Goal: Find specific page/section: Find specific page/section

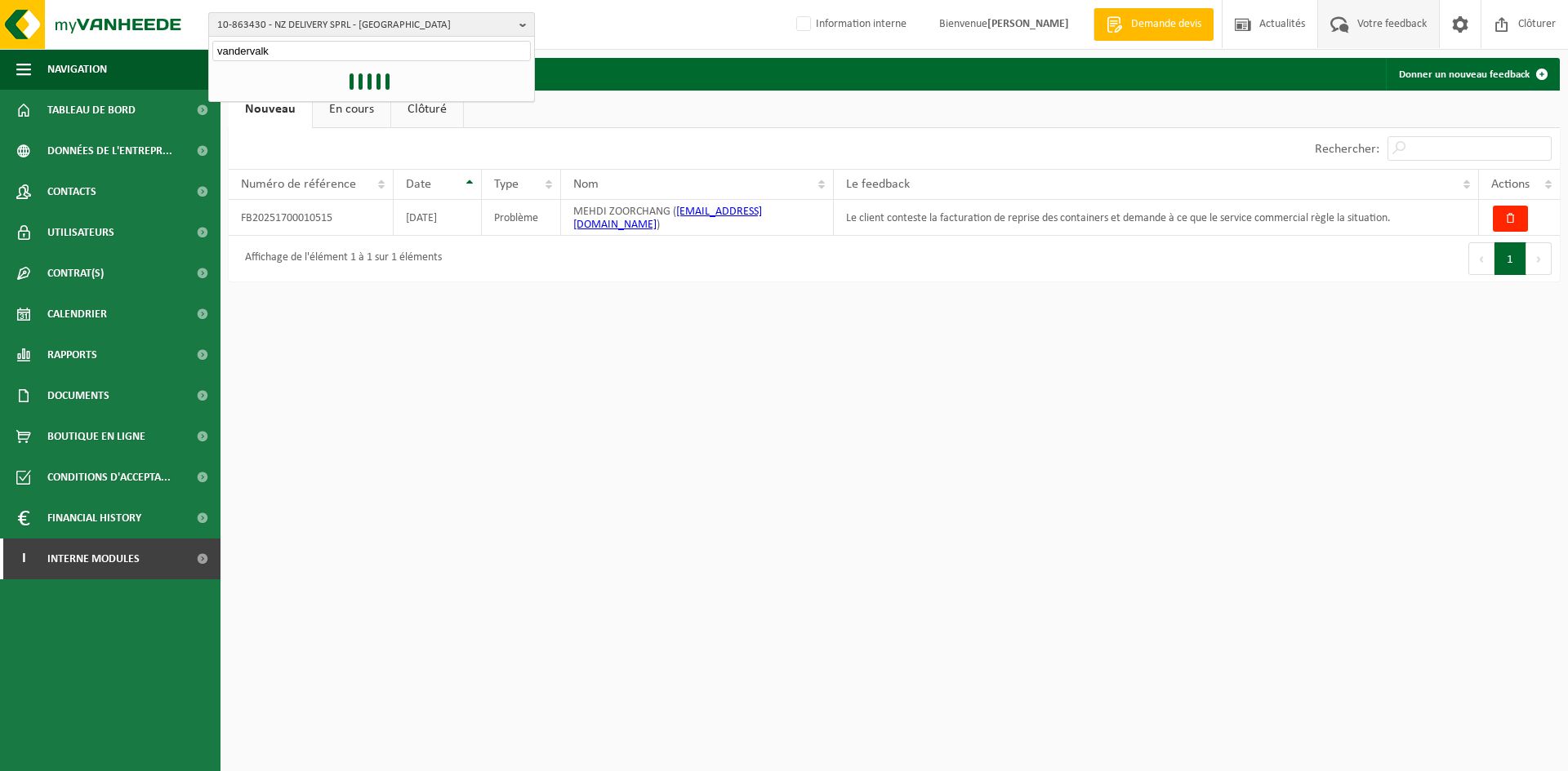
type input "vandervalk"
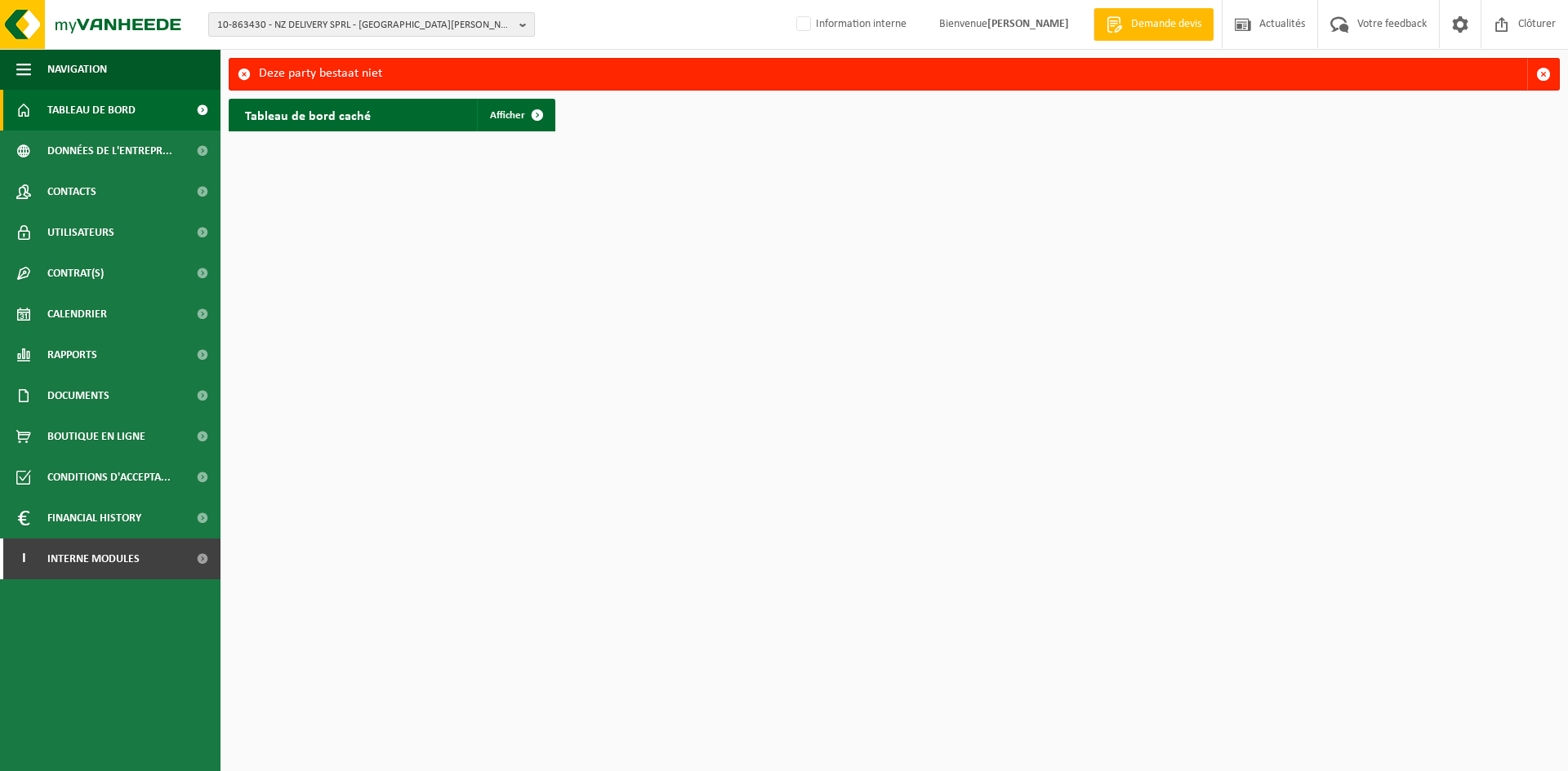
click at [388, 30] on span "10-863430 - NZ DELIVERY SPRL - SINT-JANS-MOLENBEEK" at bounding box center [365, 25] width 295 height 24
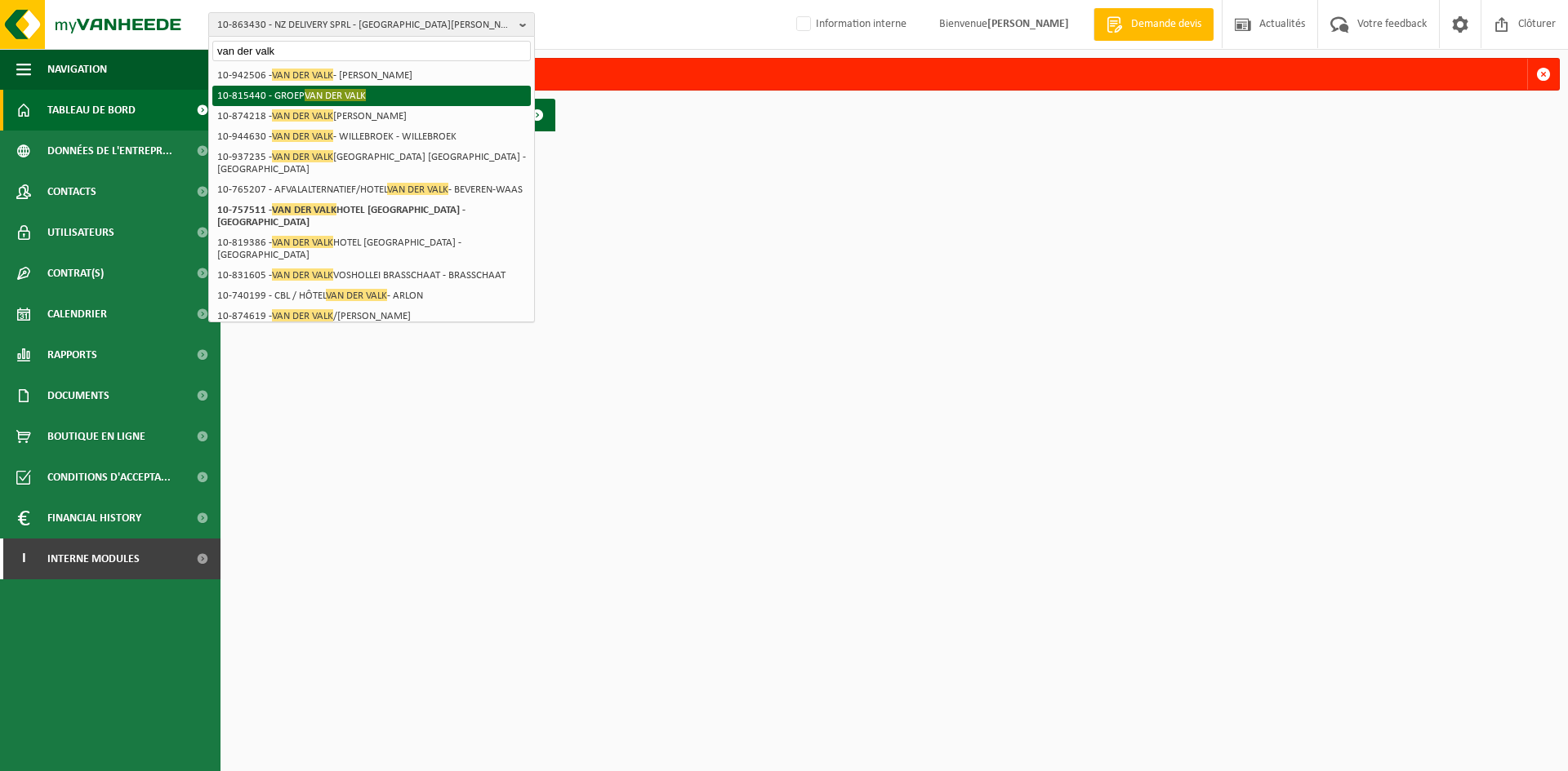
type input "van der valk"
click at [295, 89] on li "10-815440 - GROEP VAN DER VALK" at bounding box center [372, 96] width 319 height 20
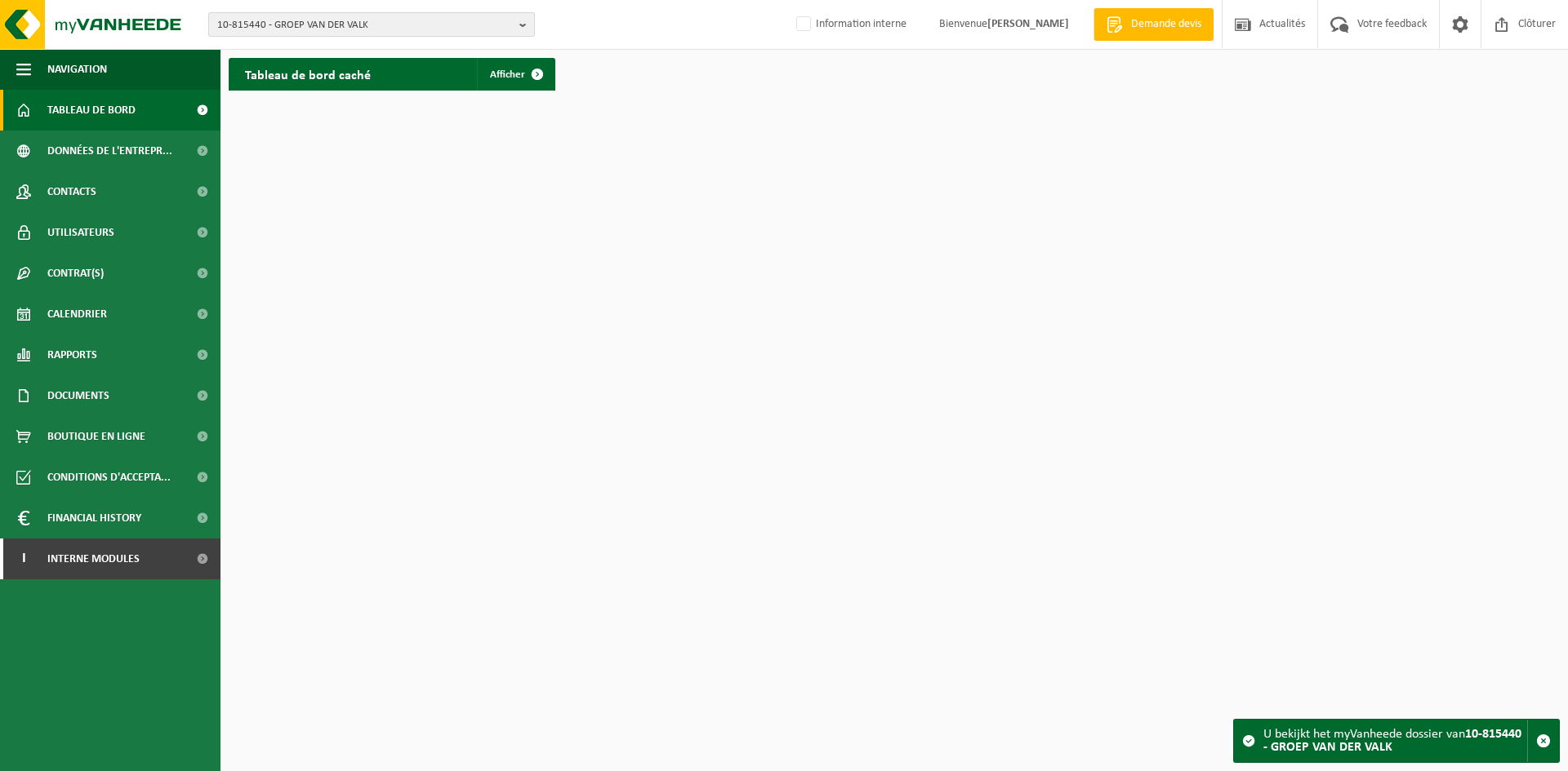
click at [459, 24] on span "10-815440 - GROEP VAN DER VALK" at bounding box center [365, 25] width 295 height 24
click at [416, 78] on li "10-815440 - GROEP VAN DER VALK" at bounding box center [372, 75] width 319 height 20
click at [352, 77] on li "10-815440 - GROEP VAN DER VALK" at bounding box center [372, 75] width 319 height 20
click at [734, 224] on html "10-815440 - GROEP VAN DER VALK 10-815440 - GROEP VAN DER VALK Information inter…" at bounding box center [784, 385] width 1568 height 771
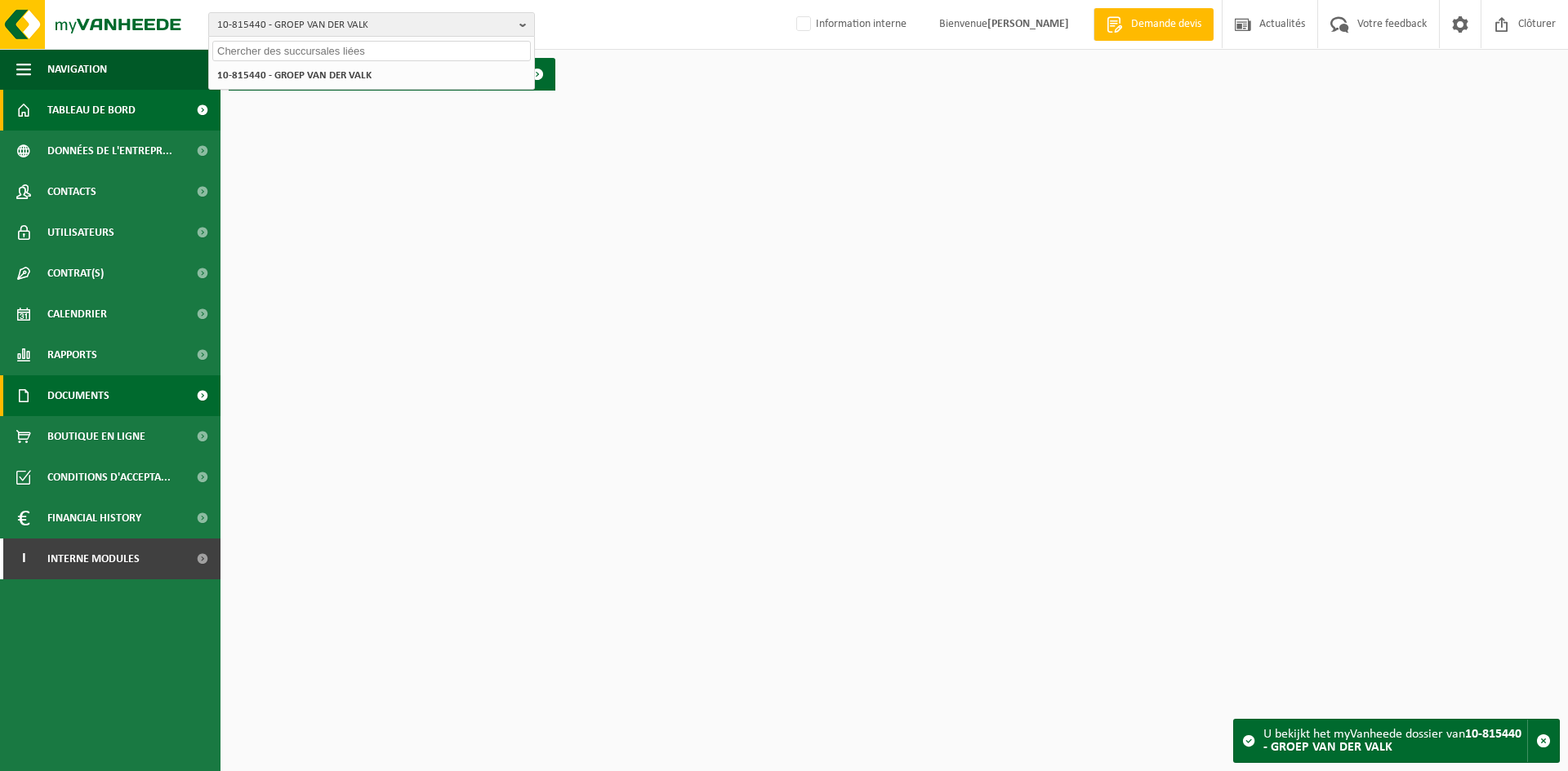
click at [98, 405] on span "Documents" at bounding box center [78, 396] width 62 height 41
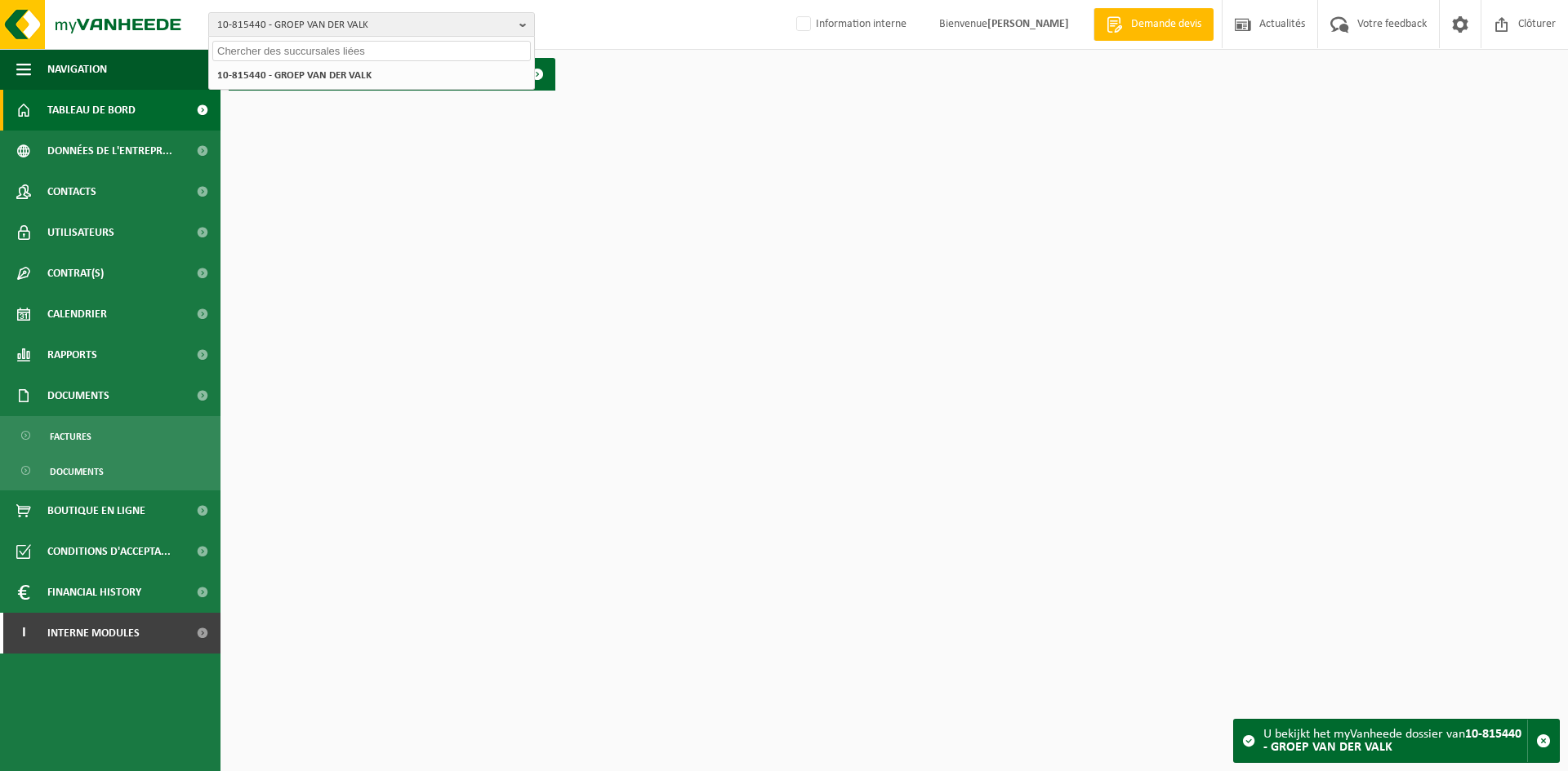
click at [127, 452] on ul "Factures Documents" at bounding box center [110, 453] width 220 height 74
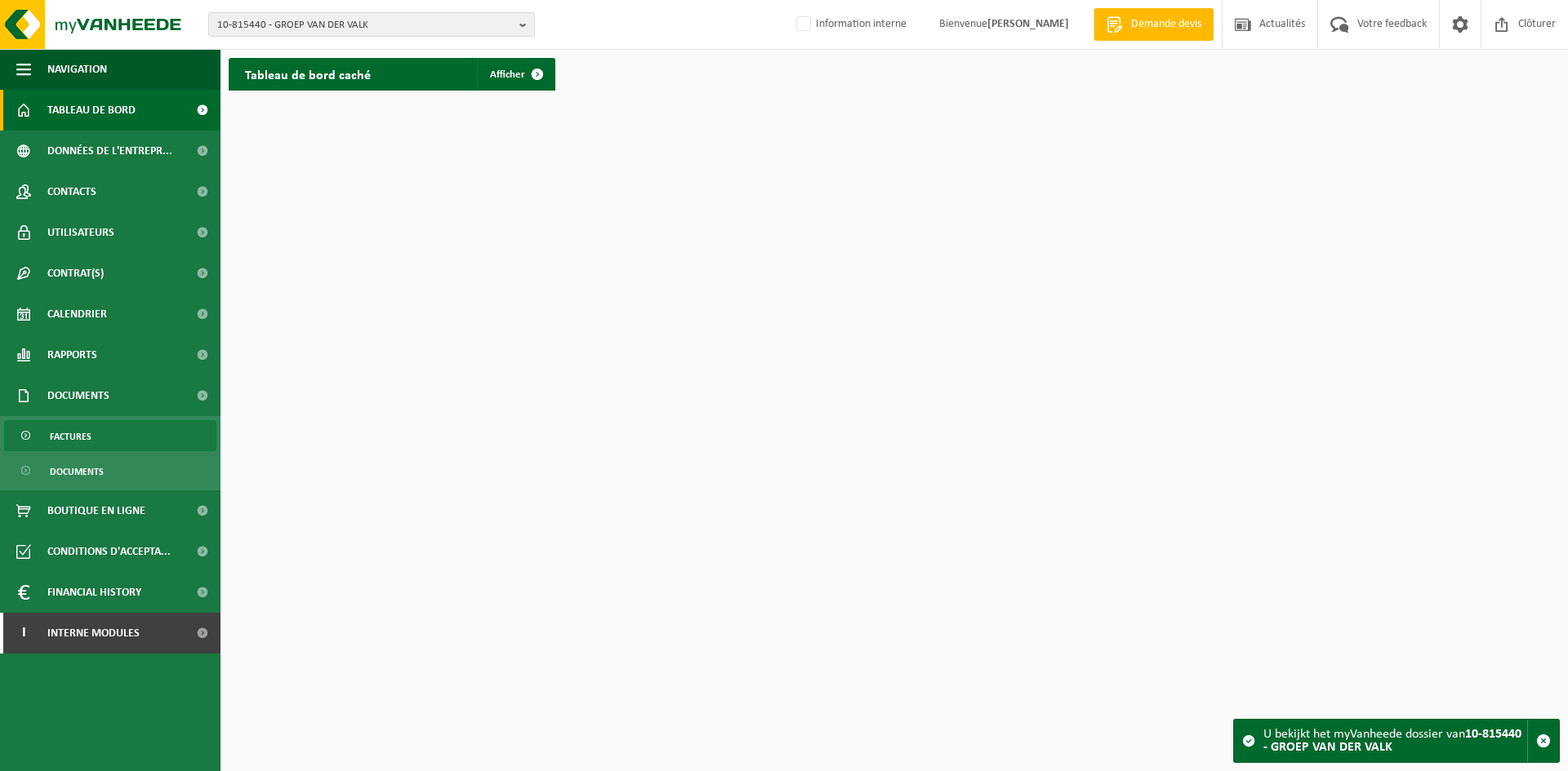
click at [128, 435] on link "Factures" at bounding box center [110, 436] width 212 height 31
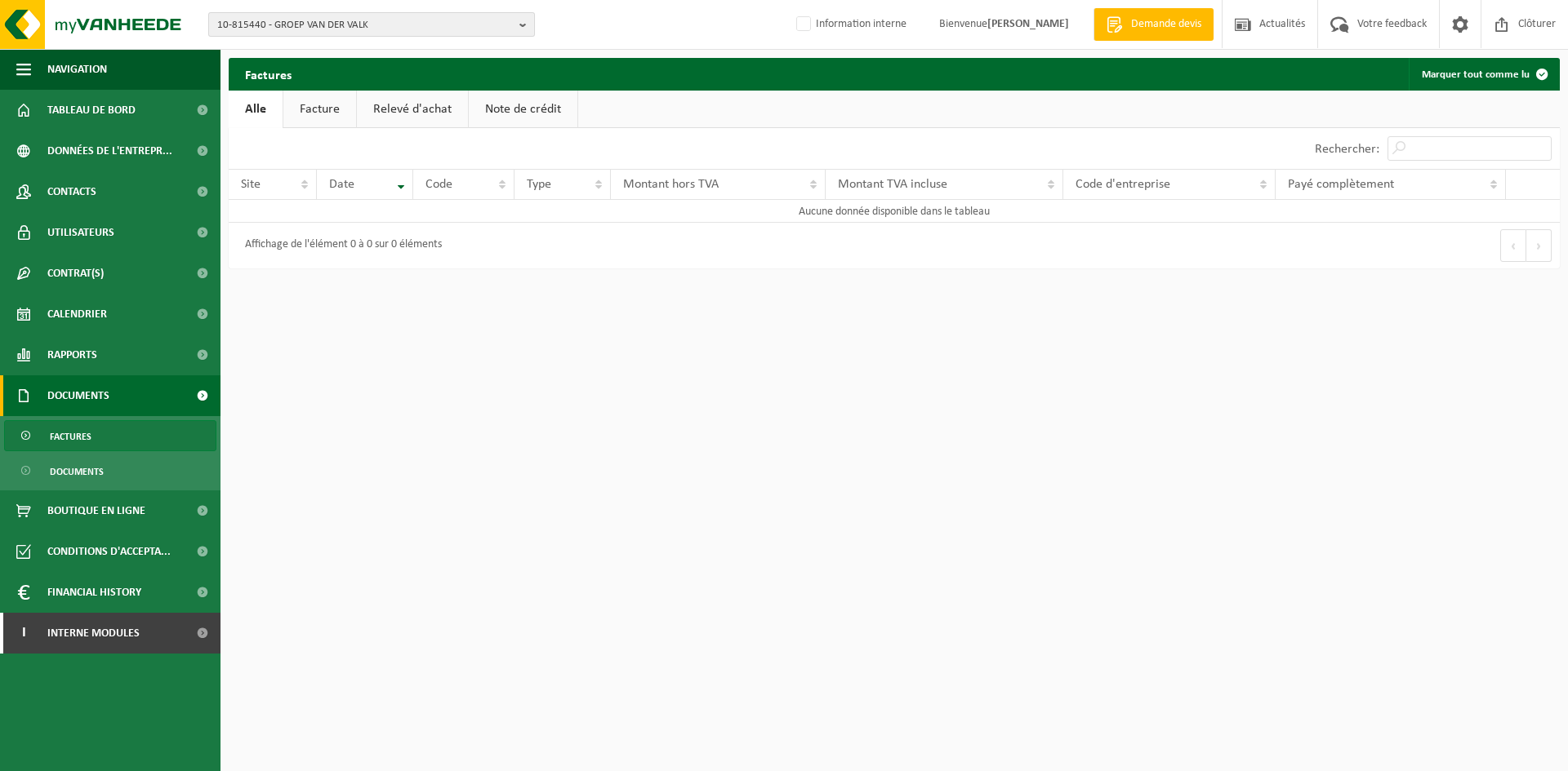
click at [369, 24] on span "10-815440 - GROEP VAN DER VALK" at bounding box center [365, 25] width 295 height 24
click at [364, 49] on input "text" at bounding box center [372, 50] width 319 height 20
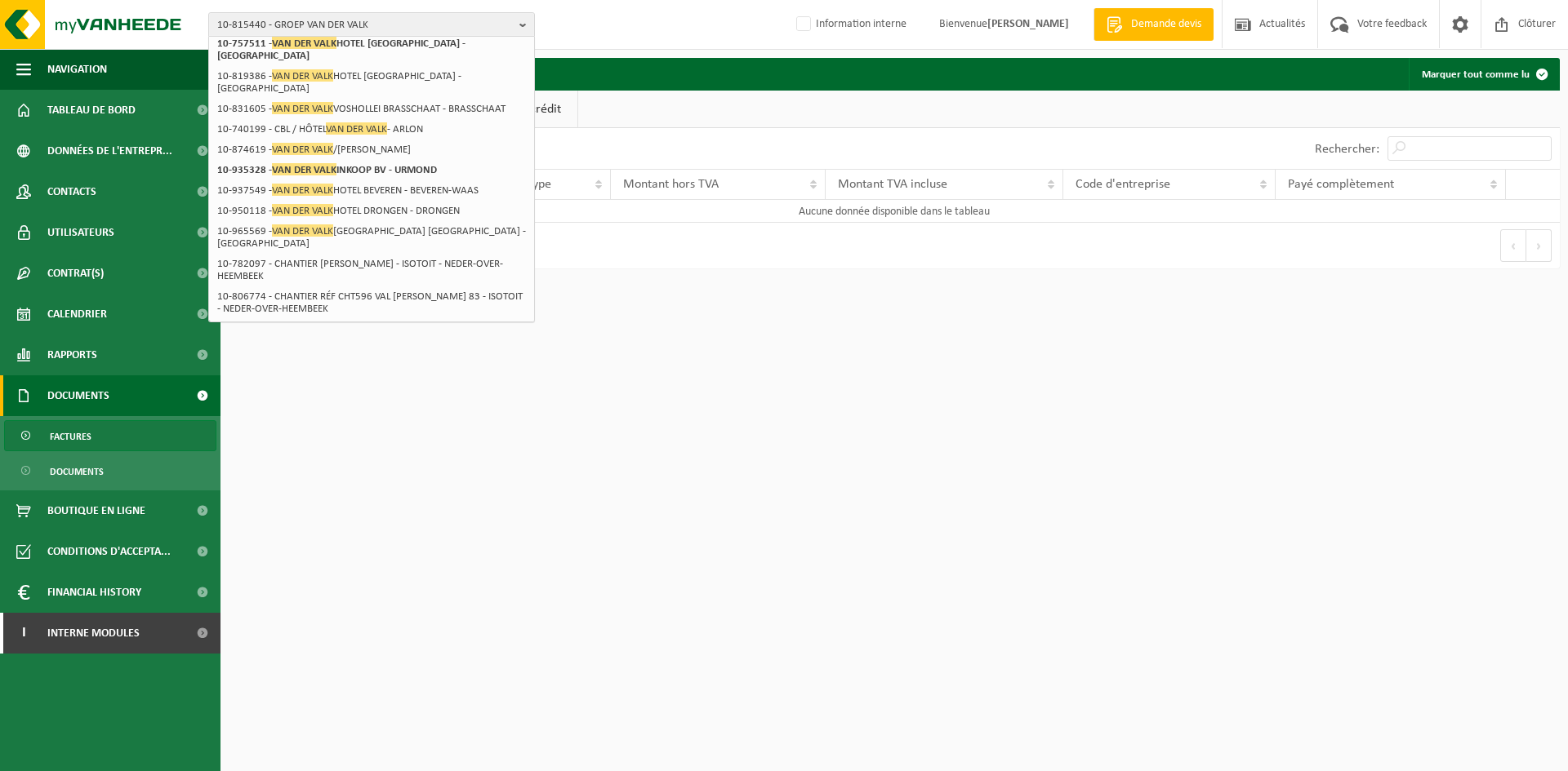
scroll to position [163, 0]
drag, startPoint x: 747, startPoint y: 600, endPoint x: 774, endPoint y: 611, distance: 29.2
click at [747, 600] on html "10-815440 - GROEP VAN DER VALK van der valk 10-815440 - GROEP VAN DER VALK 10-9…" at bounding box center [784, 385] width 1568 height 771
click at [839, 497] on html "10-815440 - GROEP VAN DER VALK van der valk 10-815440 - GROEP VAN DER VALK 10-9…" at bounding box center [784, 385] width 1568 height 771
click at [310, 29] on span "10-815440 - GROEP VAN DER VALK" at bounding box center [365, 25] width 295 height 24
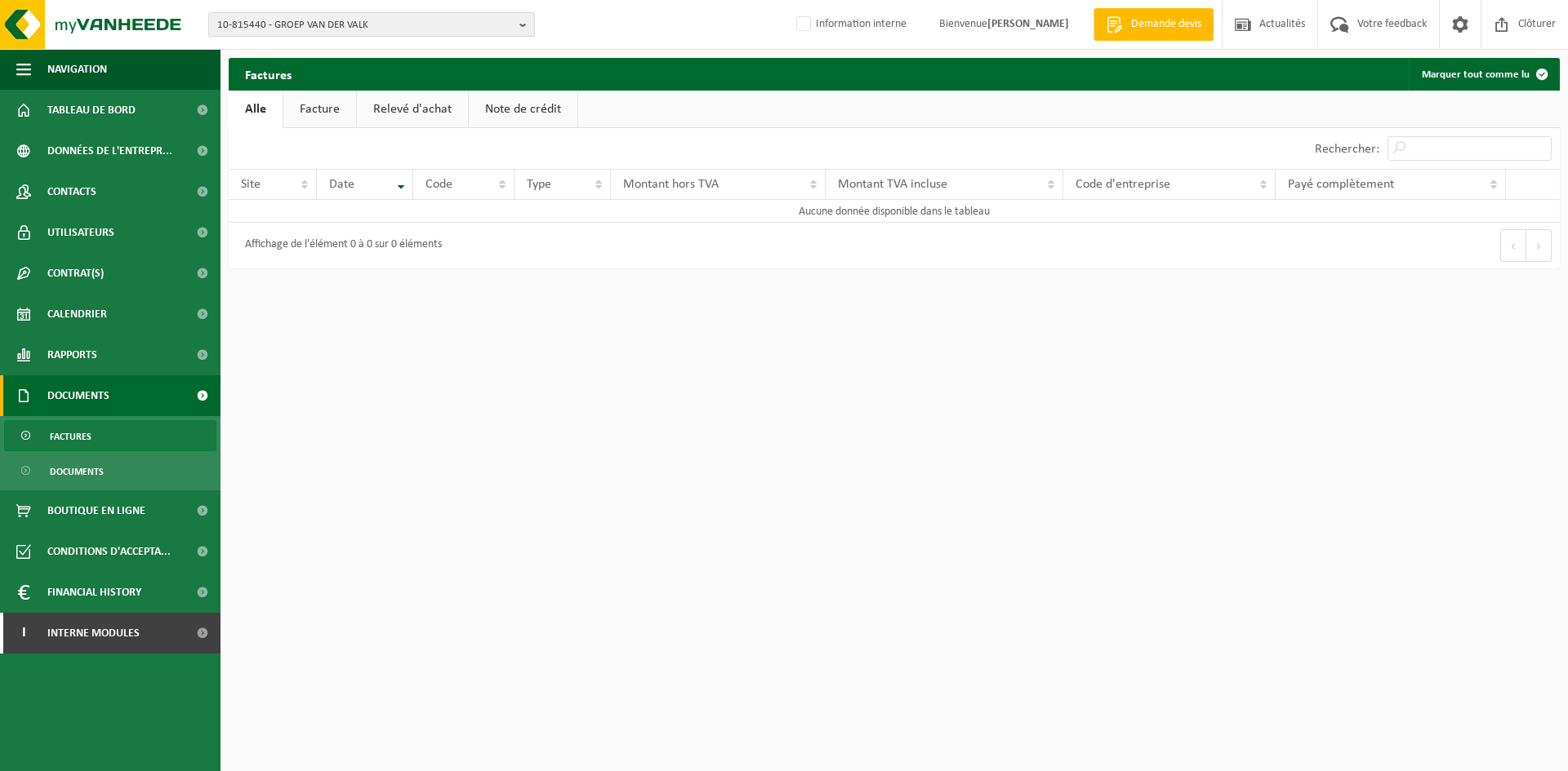
click at [310, 29] on span "10-815440 - GROEP VAN DER VALK" at bounding box center [365, 25] width 295 height 24
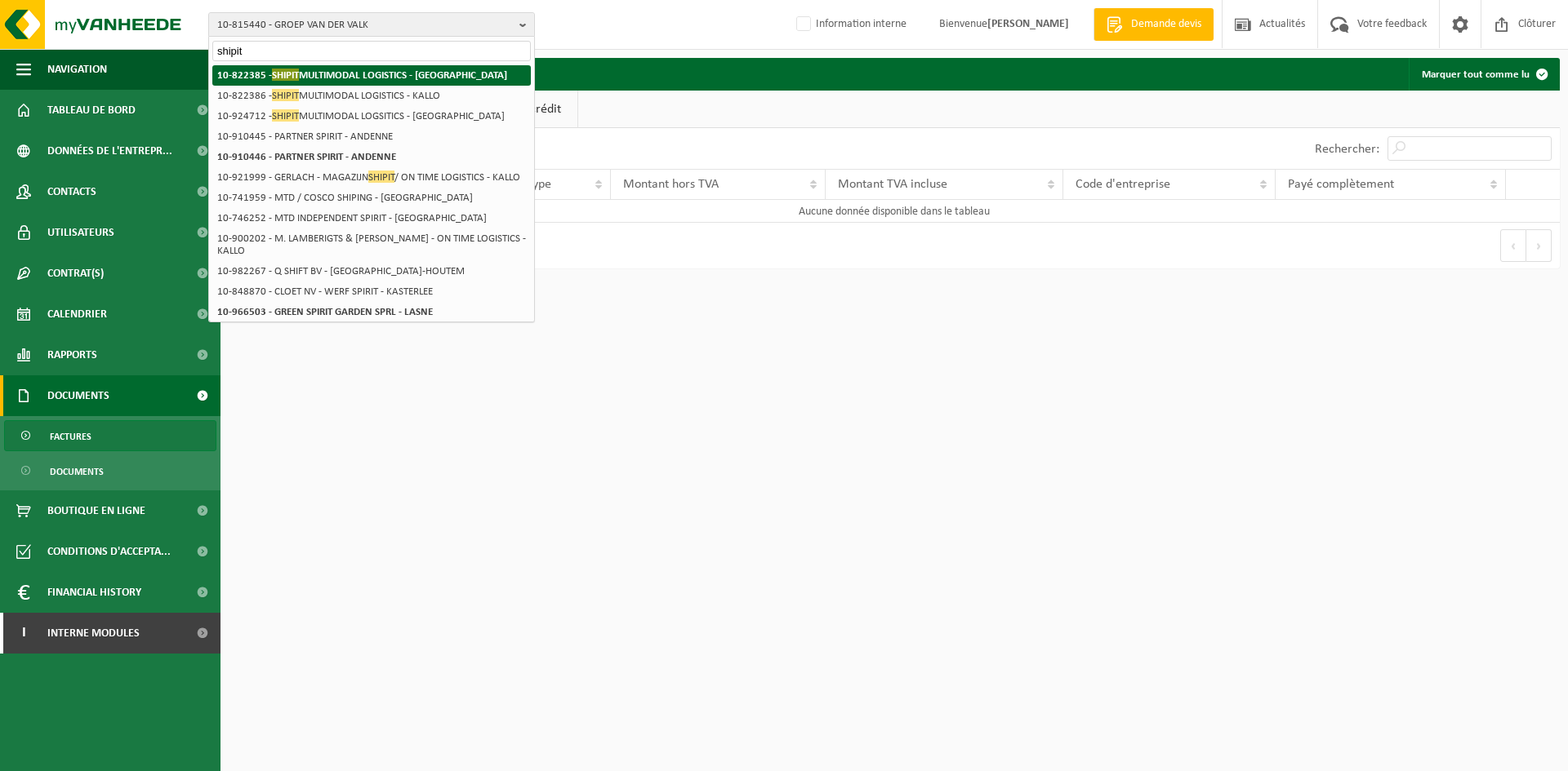
type input "shipit"
click at [306, 71] on strong "10-822385 - SHIPIT MULTIMODAL LOGISTICS - ANTWERPEN" at bounding box center [362, 74] width 290 height 13
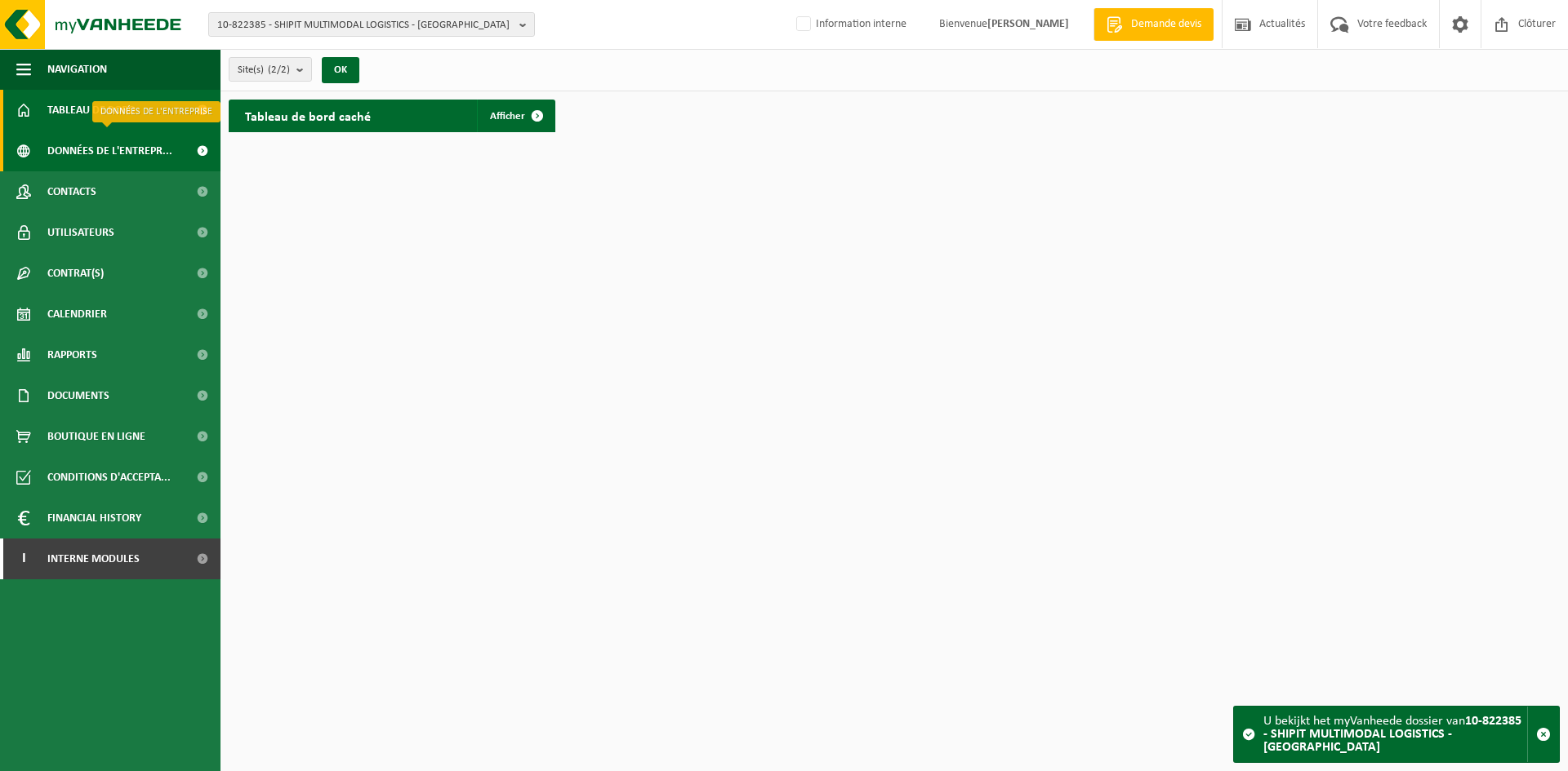
click at [128, 157] on span "Données de l'entrepr..." at bounding box center [109, 151] width 125 height 41
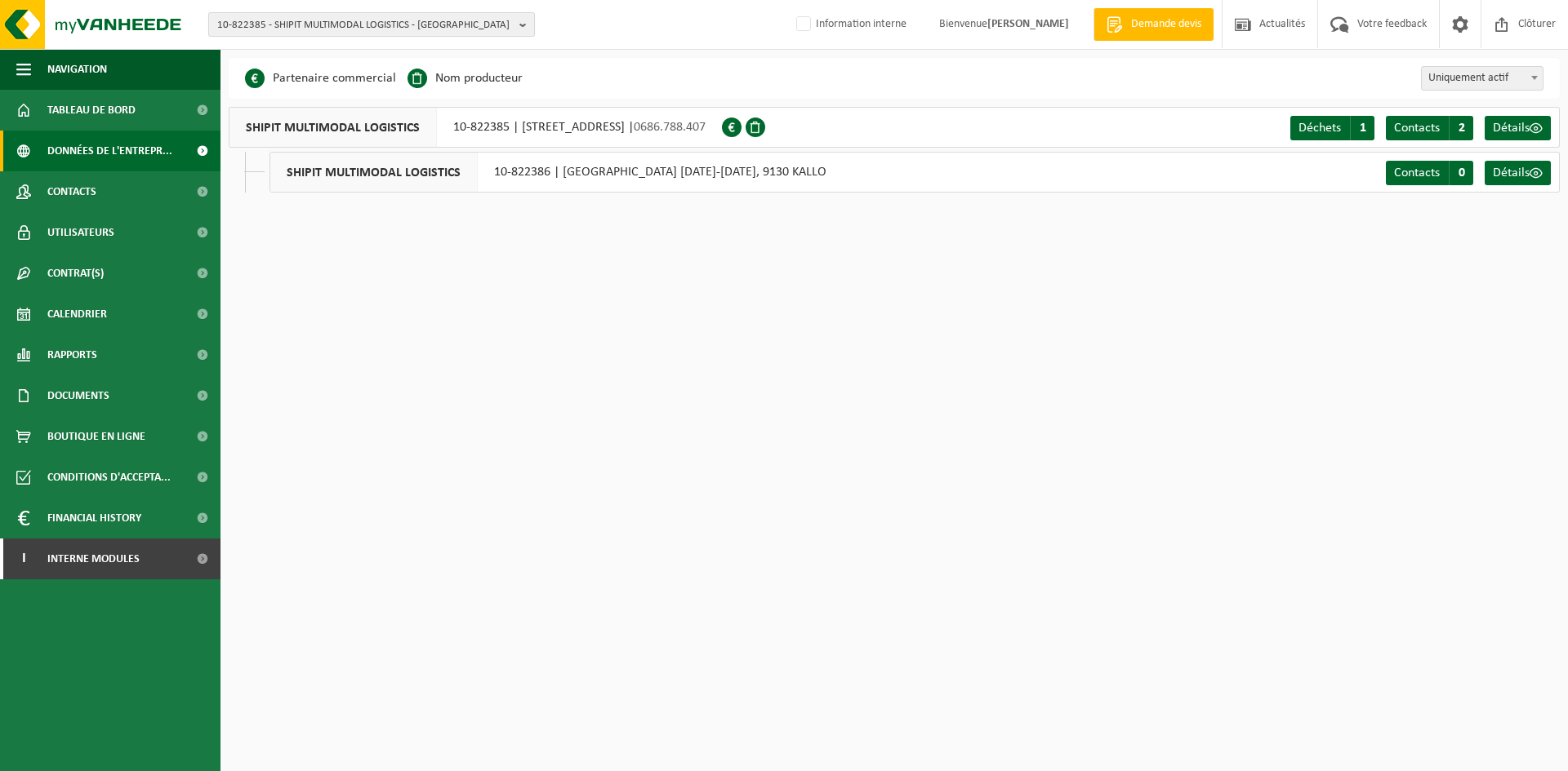
click at [352, 28] on span "10-822385 - SHIPIT MULTIMODAL LOGISTICS - ANTWERPEN" at bounding box center [365, 25] width 295 height 24
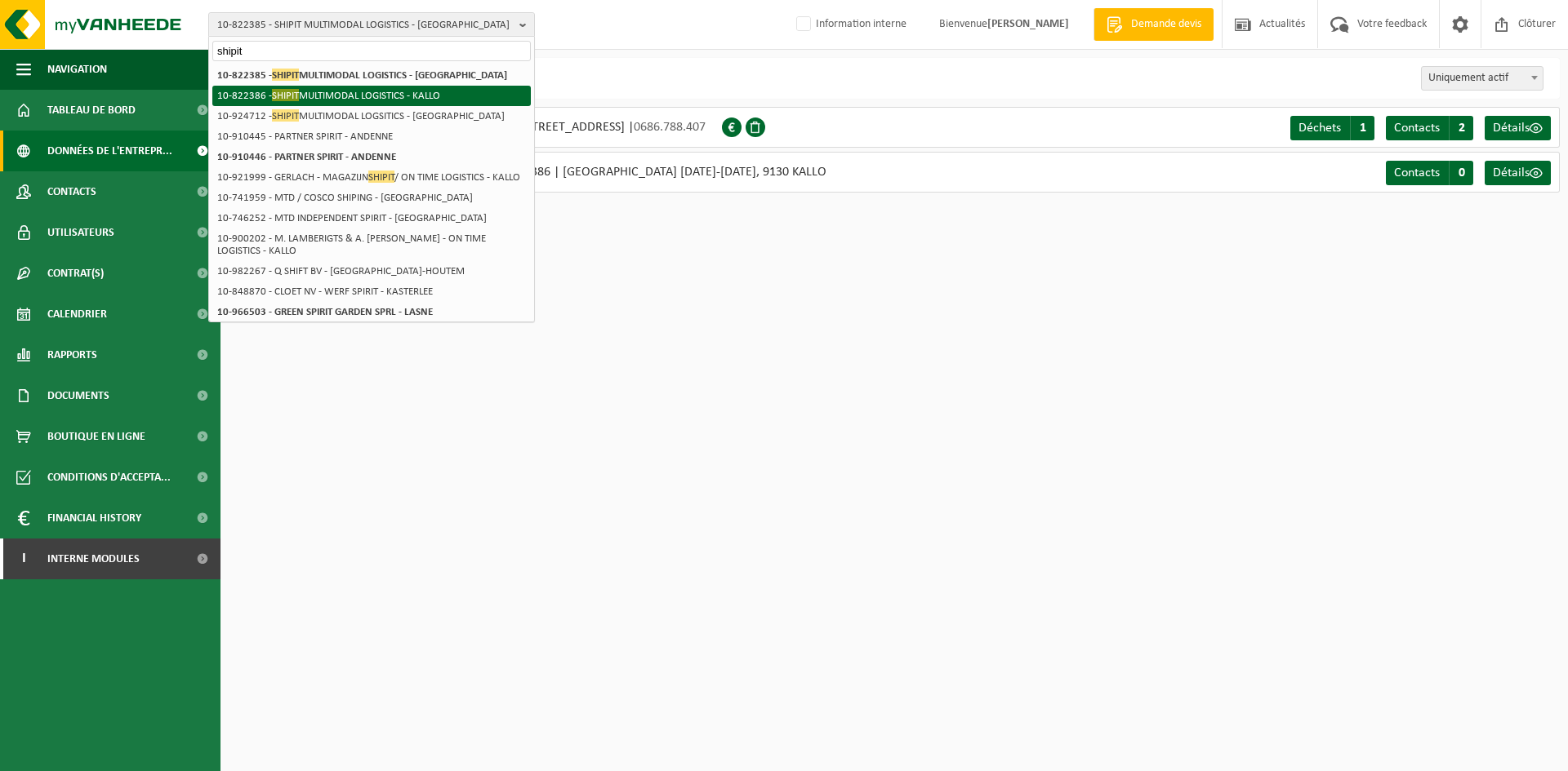
type input "shipit"
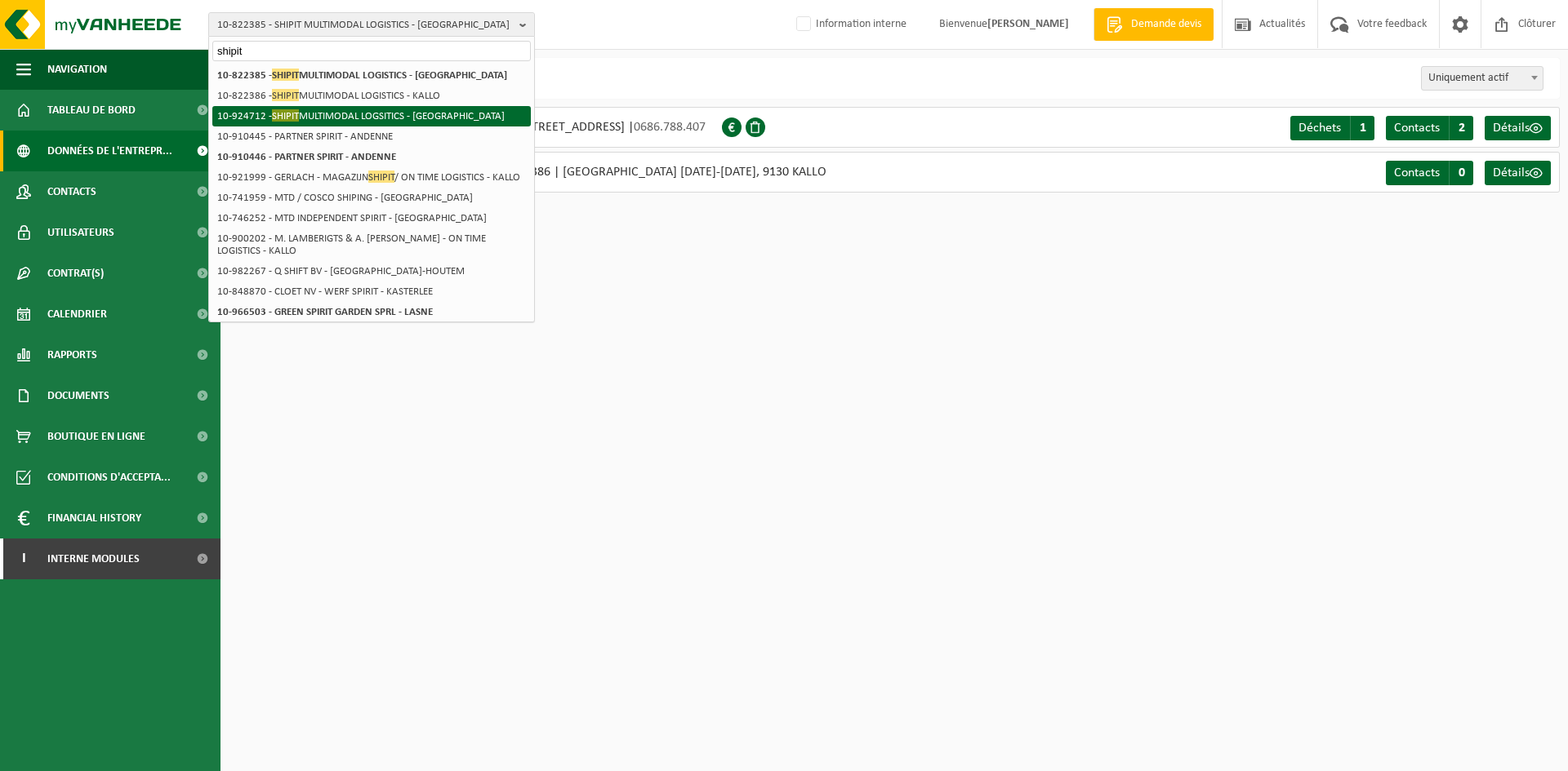
click at [372, 108] on li "10-924712 - SHIPIT MULTIMODAL LOGSITICS - BRUXELLES" at bounding box center [372, 116] width 319 height 20
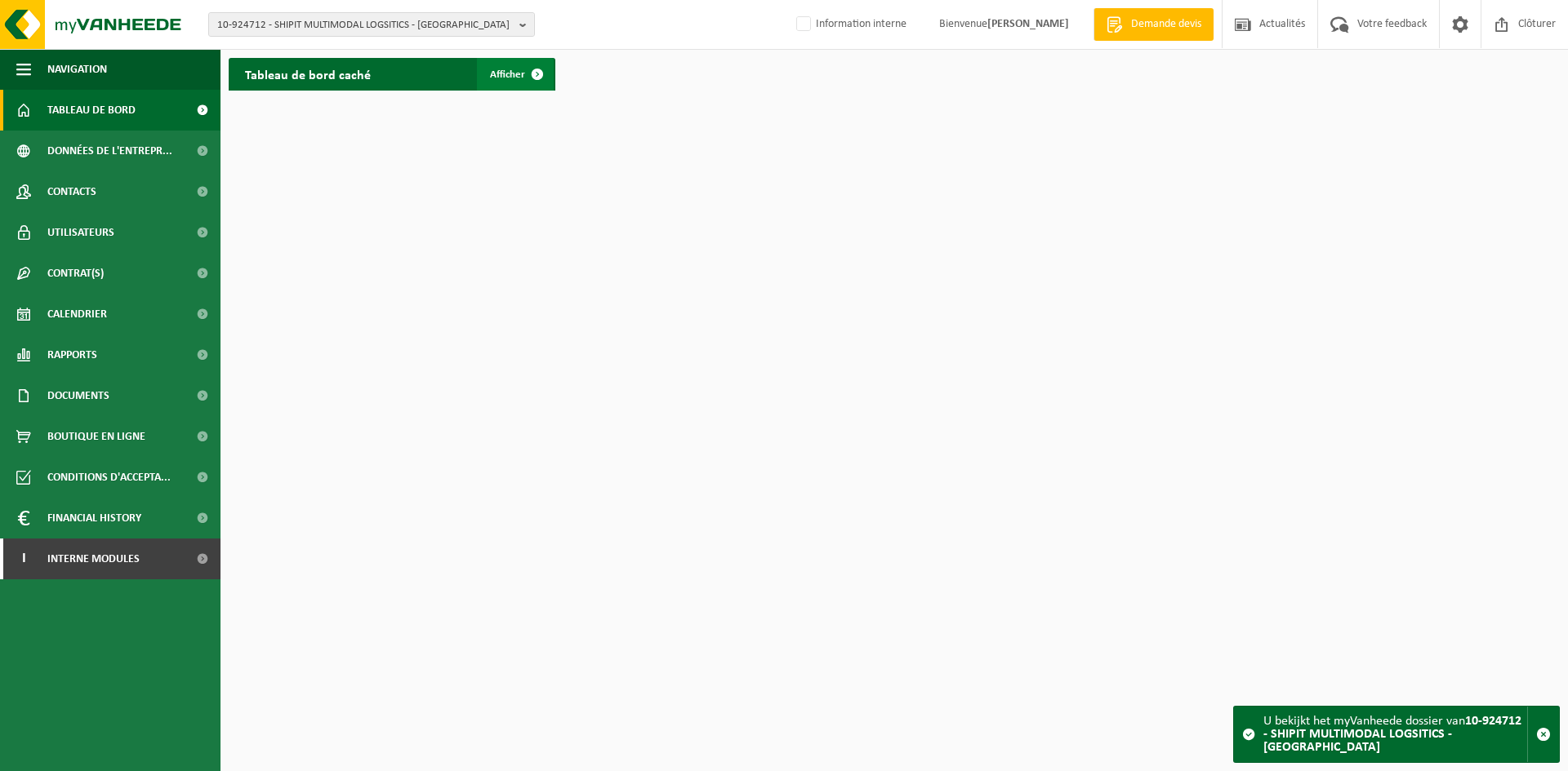
click at [535, 78] on span at bounding box center [538, 74] width 33 height 33
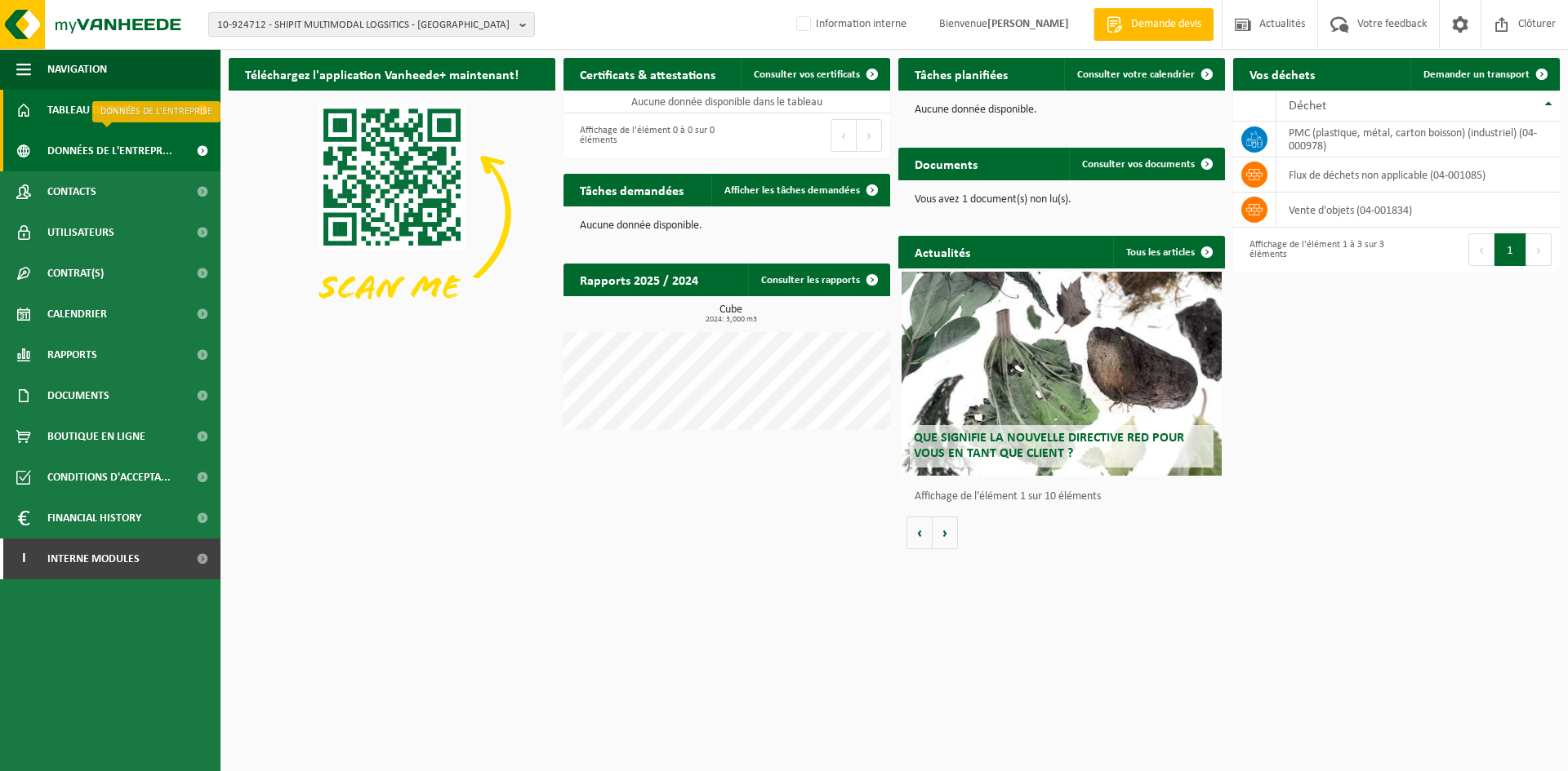
click at [115, 151] on span "Données de l'entrepr..." at bounding box center [109, 151] width 125 height 41
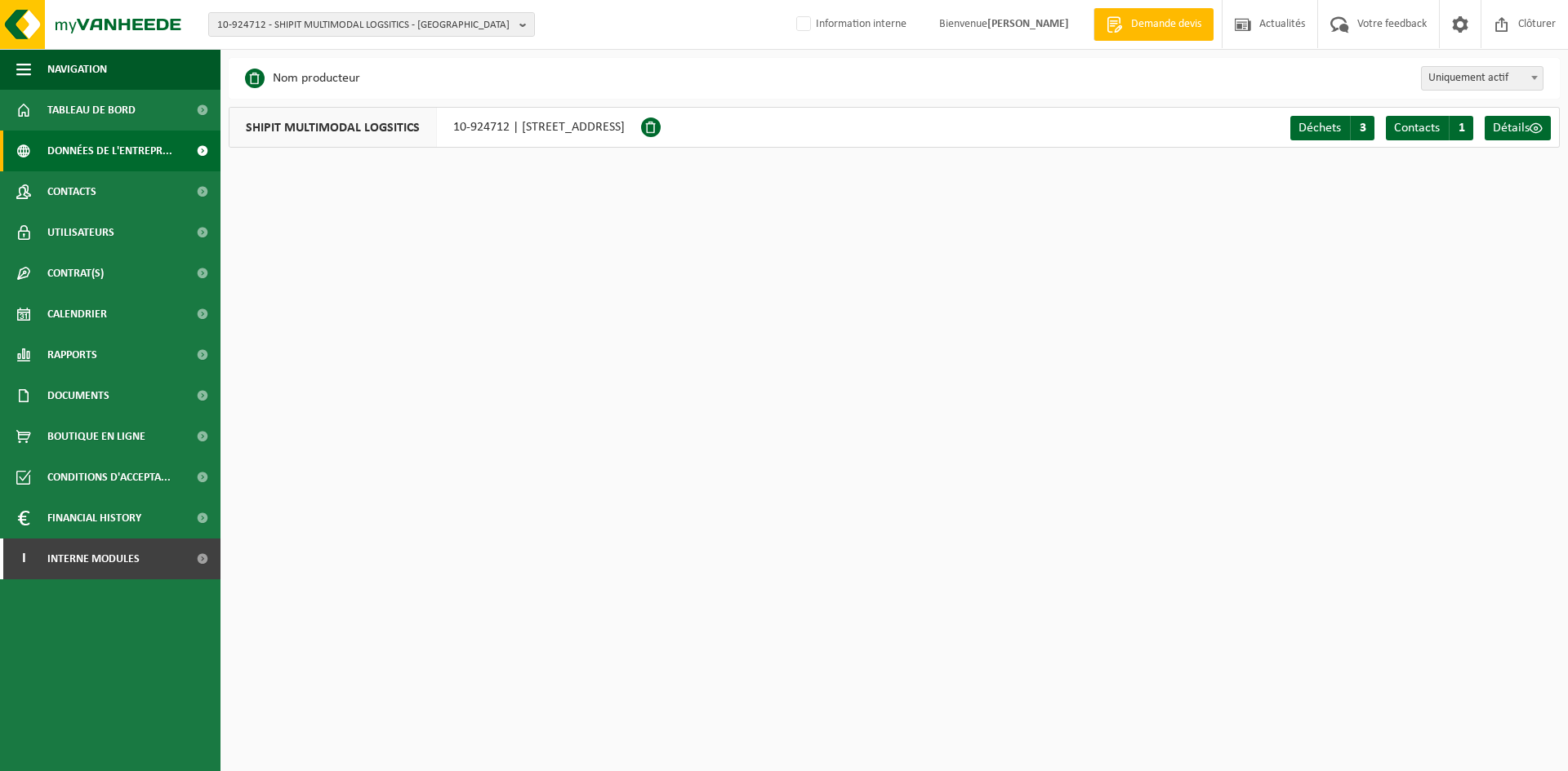
drag, startPoint x: 697, startPoint y: 130, endPoint x: 523, endPoint y: 123, distance: 174.1
click at [523, 123] on div "SHIPIT MULTIMODAL LOGSITICS 10-924712 | [STREET_ADDRESS]" at bounding box center [434, 127] width 412 height 41
copy div "[STREET_ADDRESS]"
